Goal: Ask a question

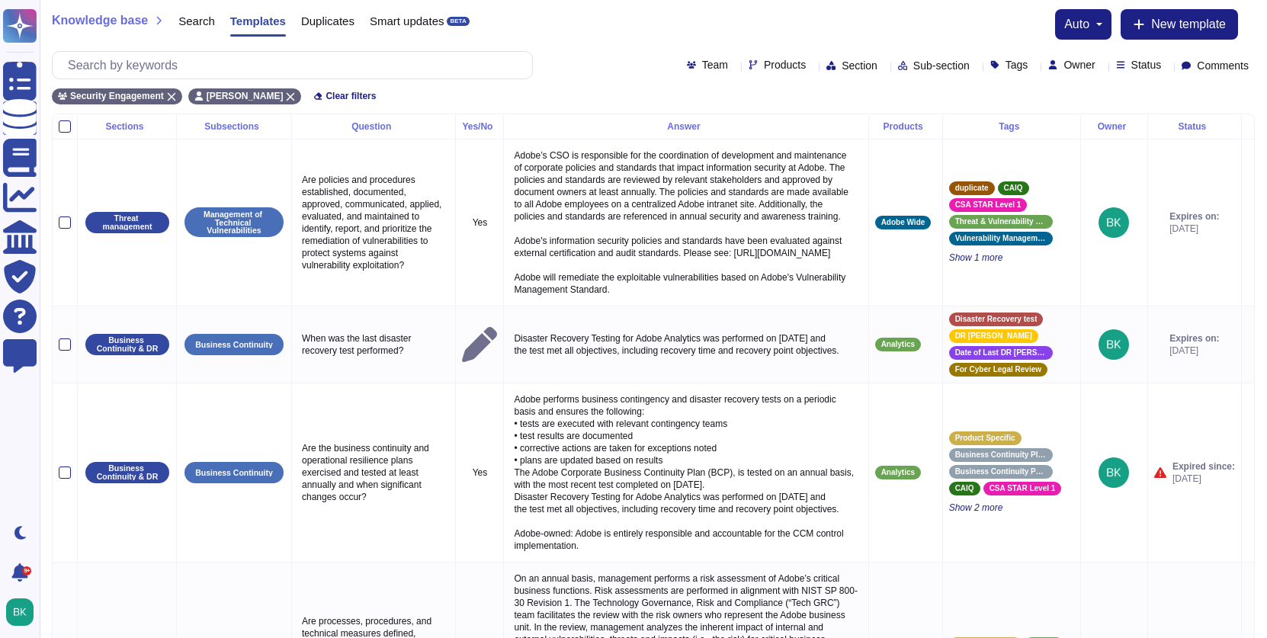
click at [1064, 65] on span "Owner" at bounding box center [1079, 64] width 31 height 11
type input "bryce"
click at [1075, 140] on span "[PERSON_NAME]" at bounding box center [1109, 138] width 94 height 14
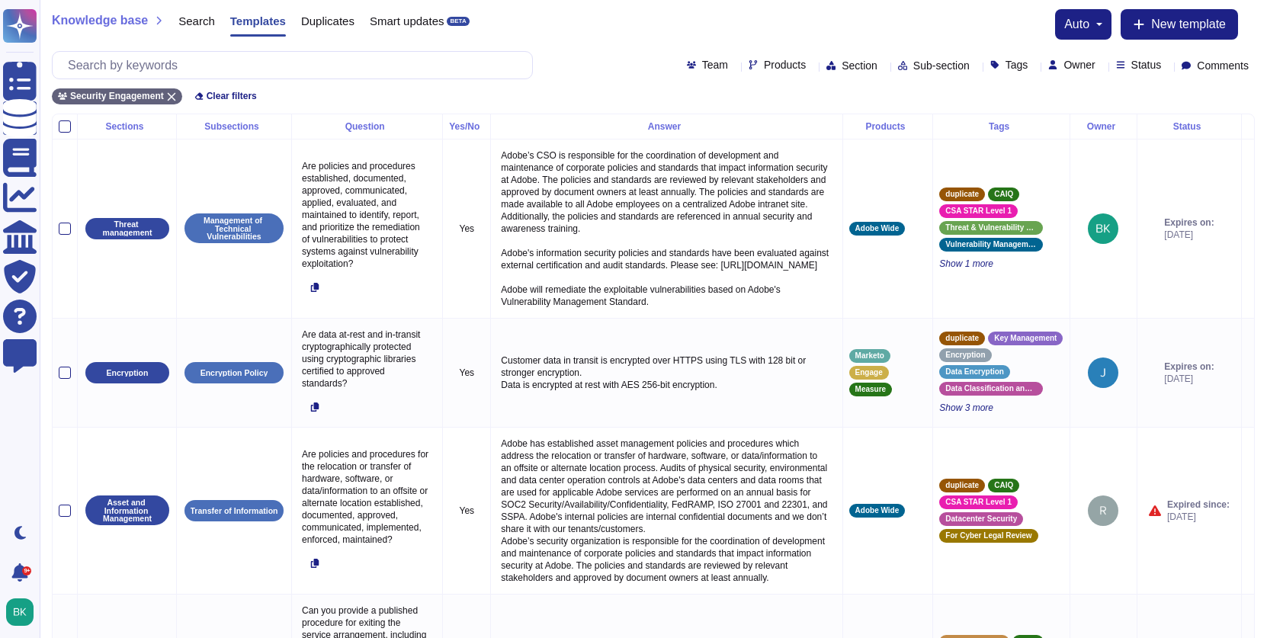
click at [1206, 127] on icon at bounding box center [1206, 127] width 0 height 0
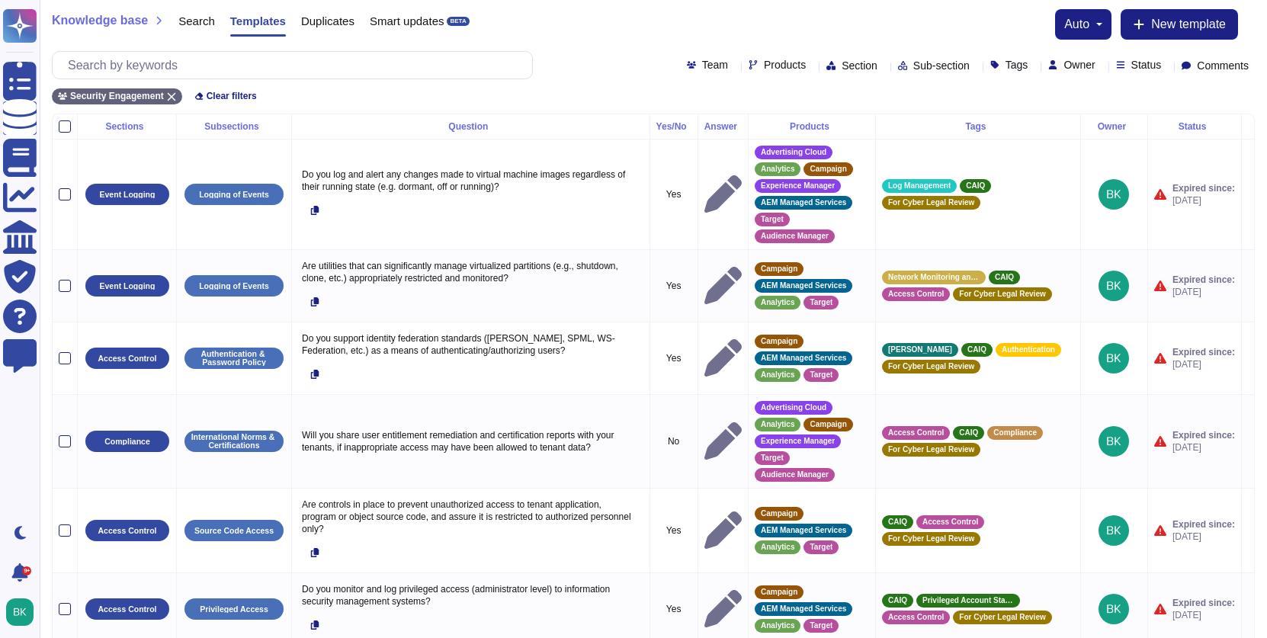
click at [1194, 122] on div "Status" at bounding box center [1195, 126] width 81 height 9
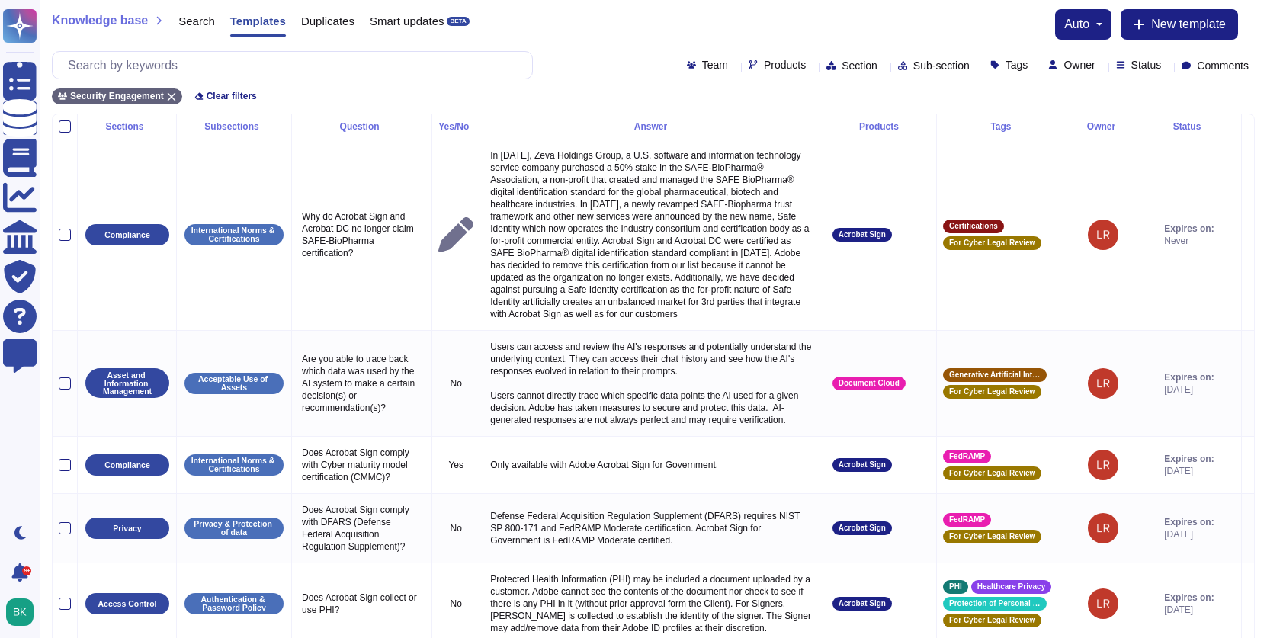
click at [1069, 75] on div "Team Products Section Sub-section Tags Owner Status Comments" at bounding box center [653, 65] width 1203 height 28
click at [1065, 62] on span "Owner" at bounding box center [1079, 64] width 31 height 11
type input "bryce"
click at [1091, 149] on div "[PERSON_NAME]" at bounding box center [1118, 138] width 177 height 34
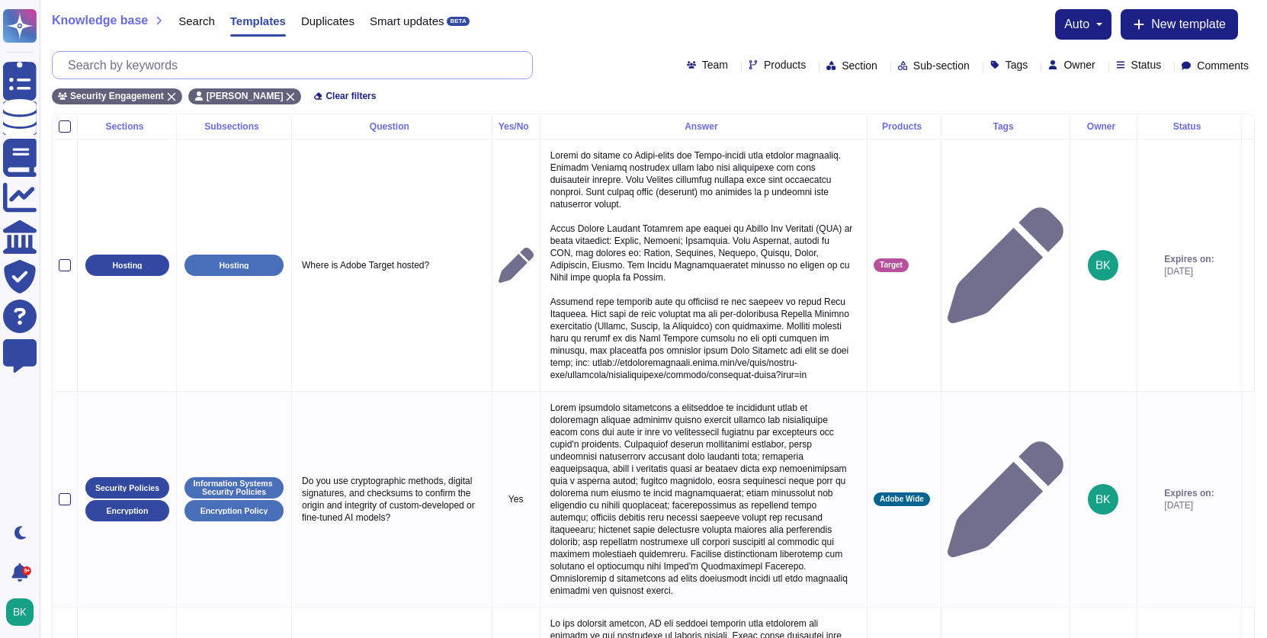
click at [208, 61] on input "text" at bounding box center [296, 65] width 472 height 27
click at [200, 29] on div "Search" at bounding box center [189, 24] width 52 height 31
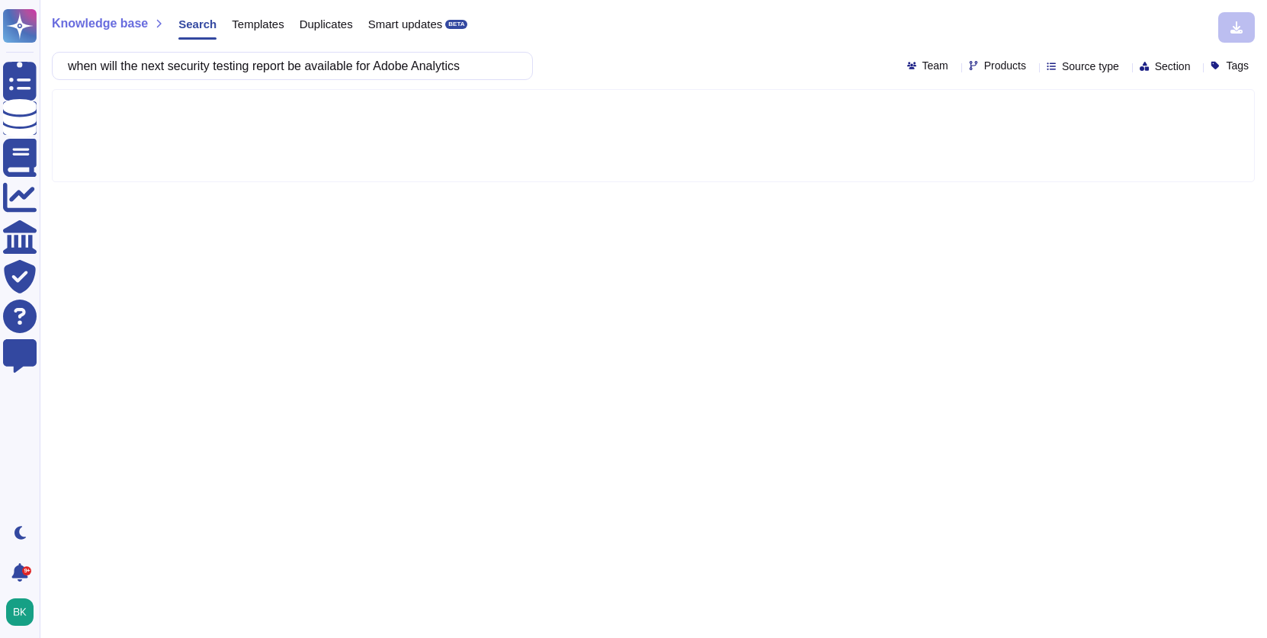
type input "when will the next security testing report be available for Adobe Analytics?"
